Goal: Task Accomplishment & Management: Manage account settings

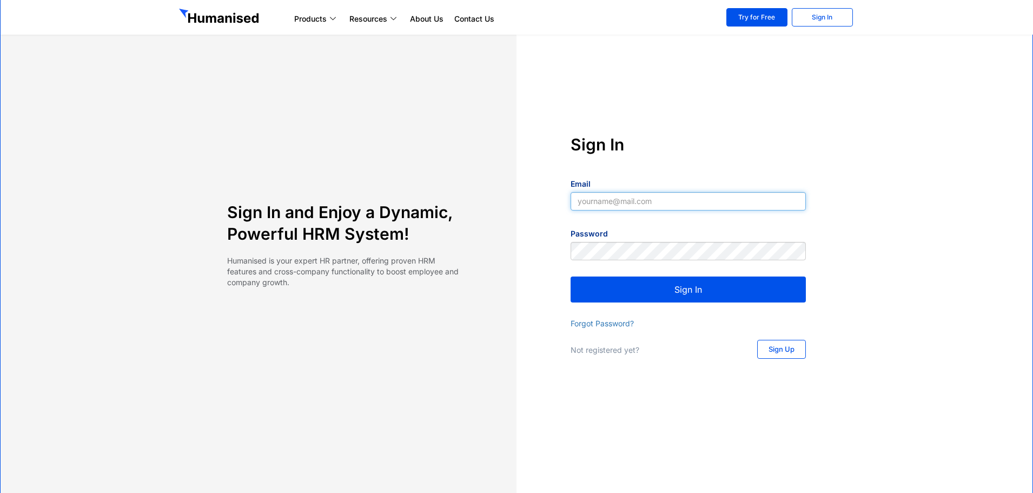
click at [670, 201] on input "Email" at bounding box center [687, 201] width 235 height 18
click at [646, 205] on input "Email" at bounding box center [687, 201] width 235 height 18
type input "thanushkanth.anandapragasam@xyicon.com"
click at [682, 303] on div "Sign In Email thanushkanth.anandapragasam@xyicon.com Password Sign In Forgot Pa…" at bounding box center [687, 247] width 343 height 227
click at [682, 296] on button "Sign In" at bounding box center [687, 289] width 235 height 26
